Goal: Navigation & Orientation: Find specific page/section

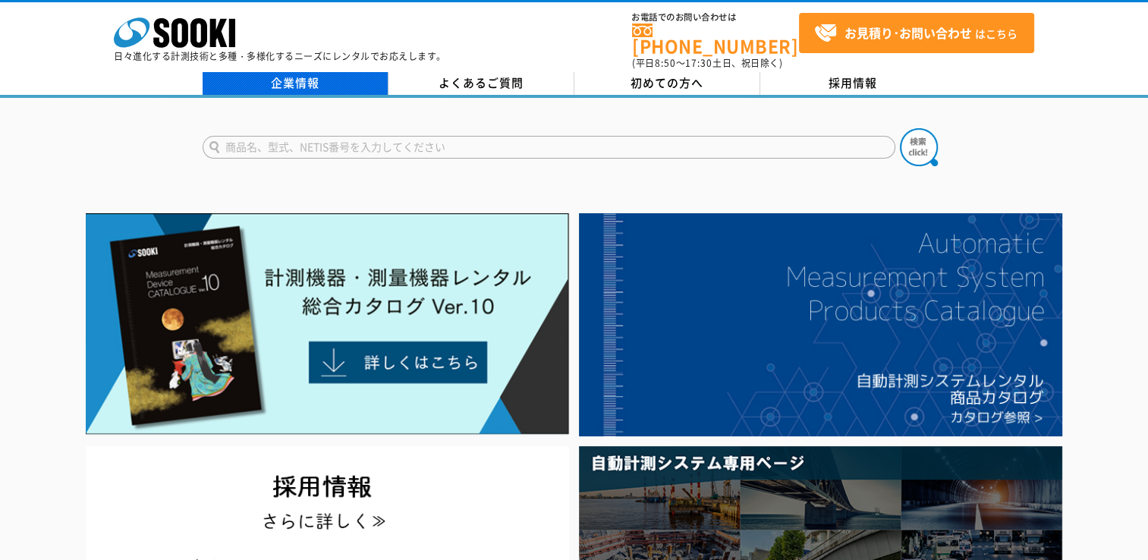
click at [318, 79] on link "企業情報" at bounding box center [296, 83] width 186 height 23
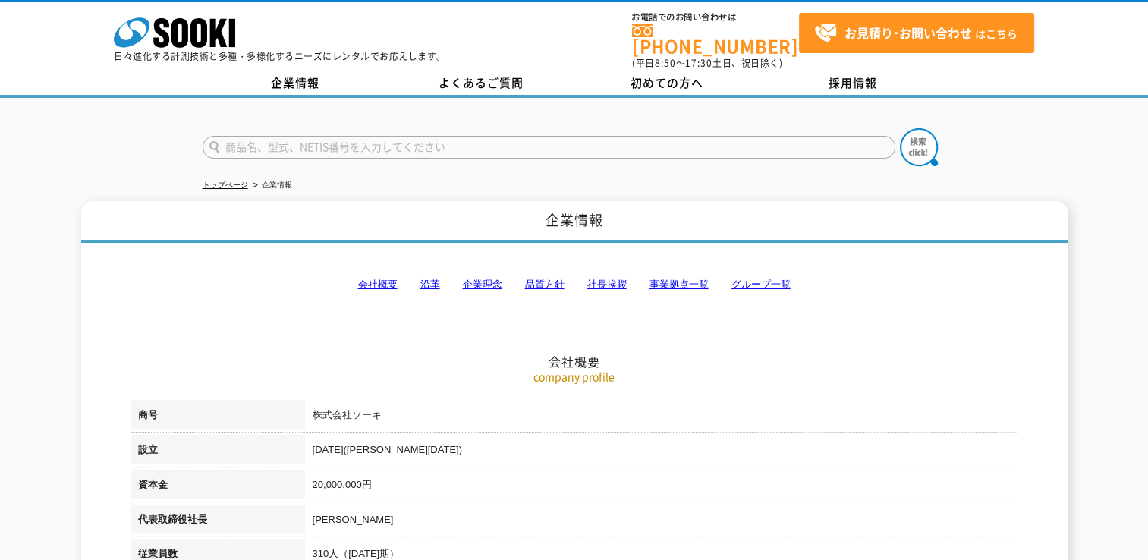
click at [654, 279] on link "事業拠点一覧" at bounding box center [679, 284] width 59 height 11
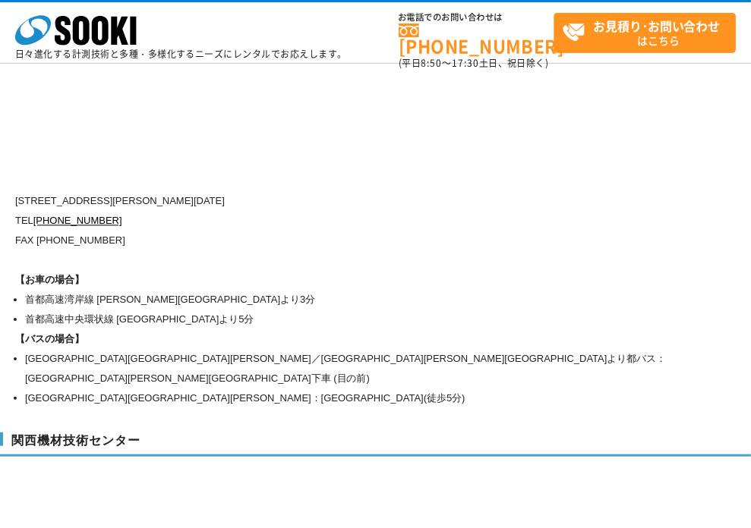
scroll to position [6489, 0]
